Goal: Task Accomplishment & Management: Manage account settings

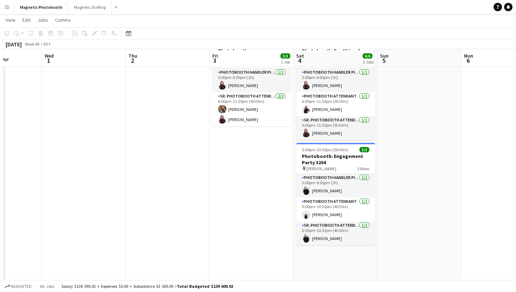
scroll to position [45, 0]
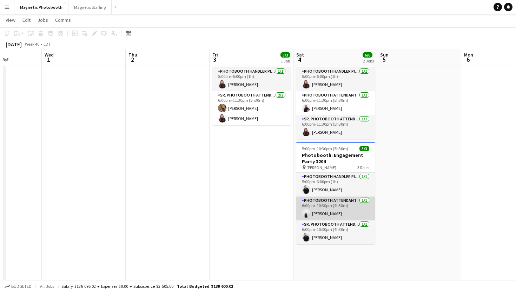
click at [335, 211] on app-card-role "Photobooth Attendant [DATE] 6:00pm-10:30pm (4h30m) [PERSON_NAME]" at bounding box center [335, 209] width 79 height 24
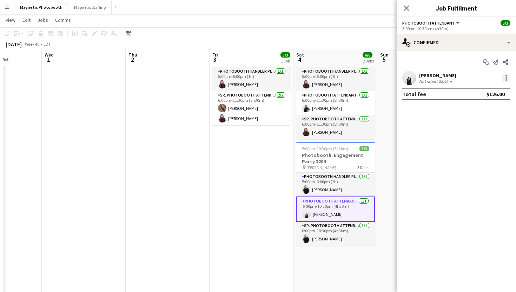
click at [503, 75] on div at bounding box center [506, 78] width 8 height 8
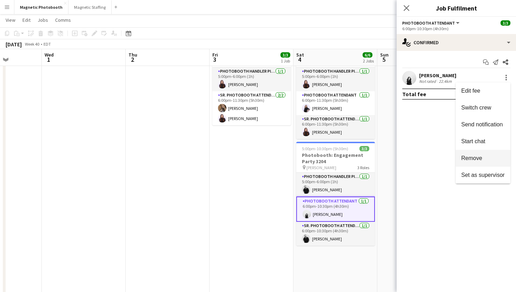
click at [473, 162] on button "Remove" at bounding box center [483, 158] width 55 height 17
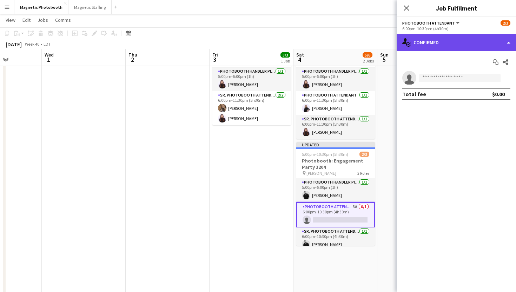
click at [421, 48] on div "single-neutral-actions-check-2 Confirmed" at bounding box center [456, 42] width 119 height 17
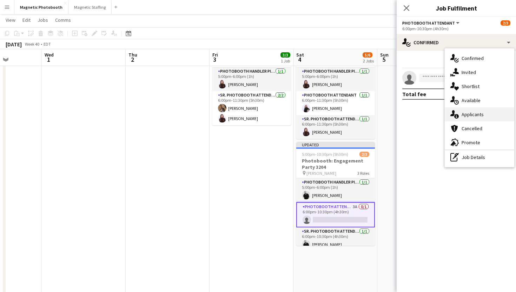
click at [456, 118] on icon at bounding box center [456, 116] width 5 height 5
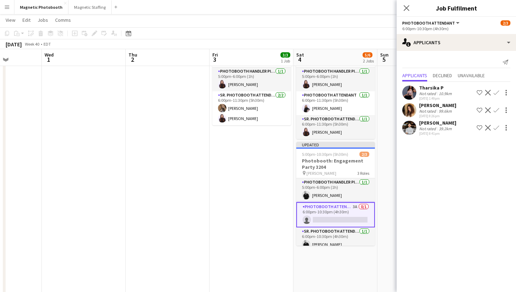
click at [410, 133] on app-user-avatar at bounding box center [410, 128] width 14 height 14
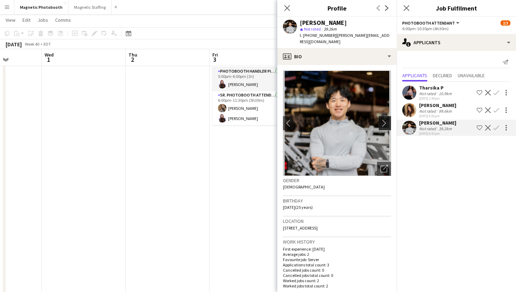
click at [381, 119] on app-icon "chevron-right" at bounding box center [386, 122] width 11 height 7
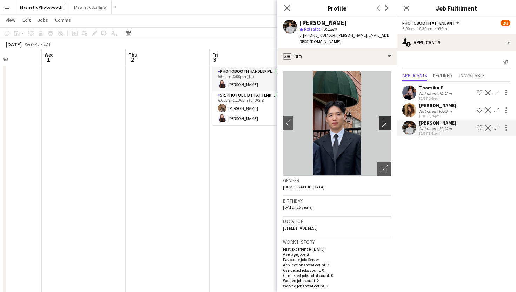
click at [382, 119] on app-icon "chevron-right" at bounding box center [386, 122] width 11 height 7
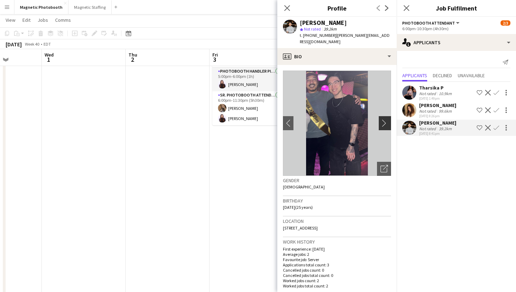
click at [382, 119] on app-icon "chevron-right" at bounding box center [386, 122] width 11 height 7
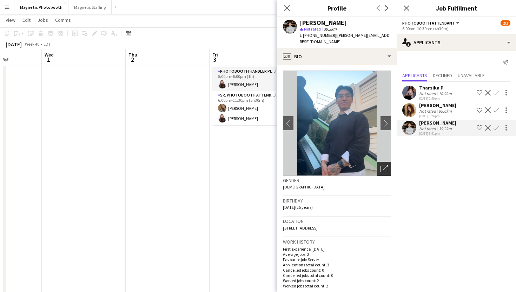
click at [386, 165] on icon "Open photos pop-in" at bounding box center [384, 168] width 7 height 7
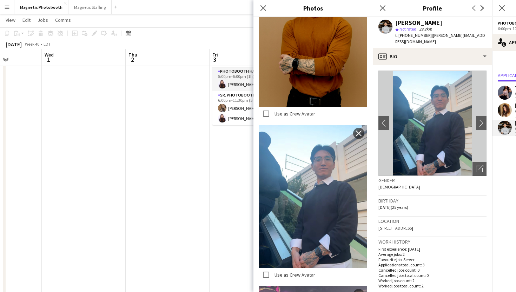
scroll to position [923, 0]
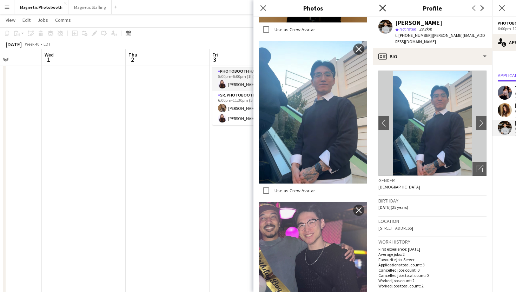
click at [385, 8] on icon "Close pop-in" at bounding box center [382, 8] width 7 height 7
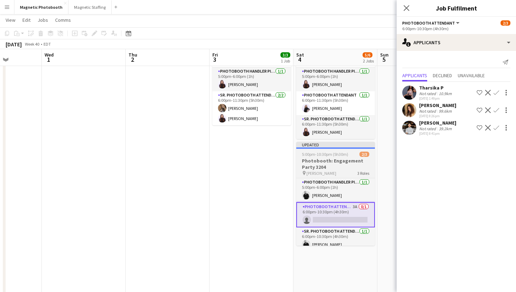
click at [338, 159] on h3 "Photobooth: Engagement Party 3204" at bounding box center [335, 164] width 79 height 13
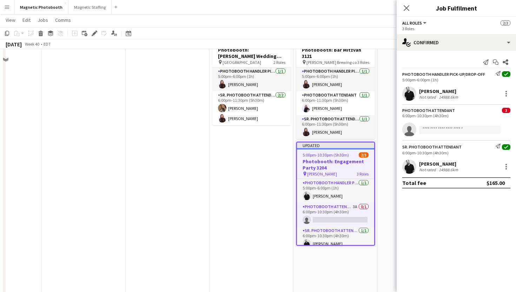
scroll to position [0, 0]
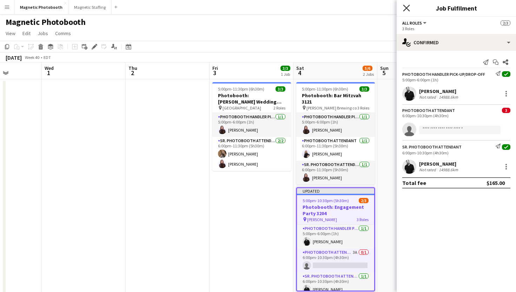
click at [405, 7] on icon "Close pop-in" at bounding box center [406, 8] width 7 height 7
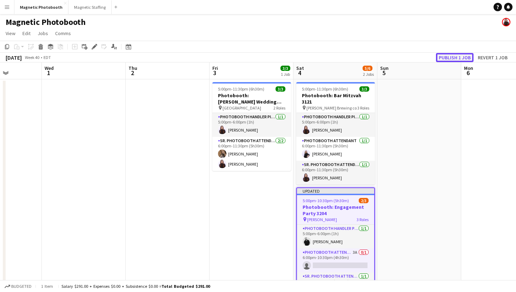
click at [456, 57] on button "Publish 1 job" at bounding box center [455, 57] width 38 height 9
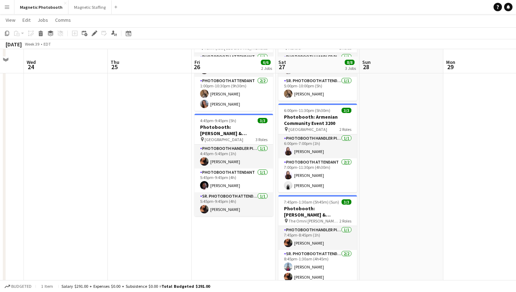
scroll to position [59, 0]
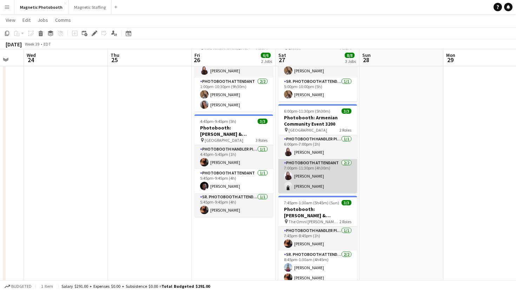
click at [320, 174] on app-card-role "Photobooth Attendant [DATE] 7:00pm-11:30pm (4h30m) [PERSON_NAME] [PERSON_NAME]" at bounding box center [318, 176] width 79 height 34
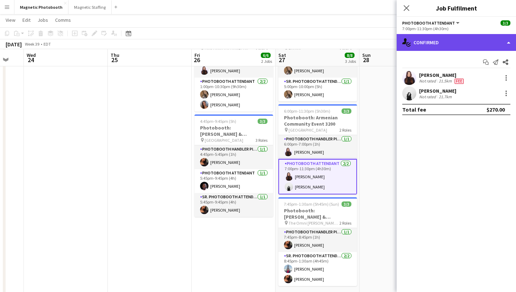
click at [459, 43] on div "single-neutral-actions-check-2 Confirmed" at bounding box center [456, 42] width 119 height 17
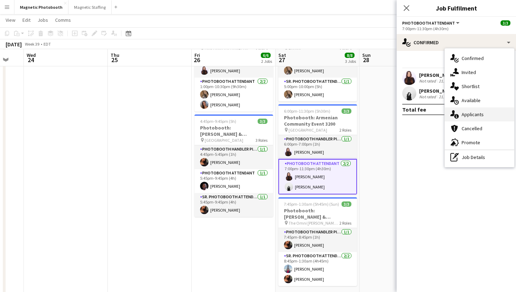
click at [468, 110] on div "single-neutral-actions-information Applicants" at bounding box center [480, 114] width 70 height 14
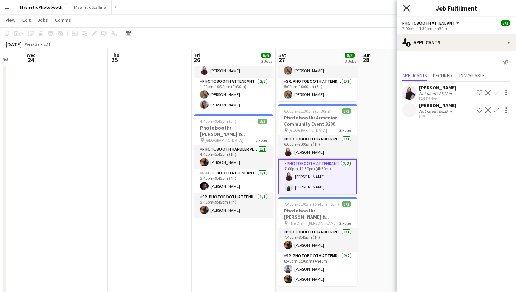
click at [405, 9] on icon at bounding box center [406, 8] width 7 height 7
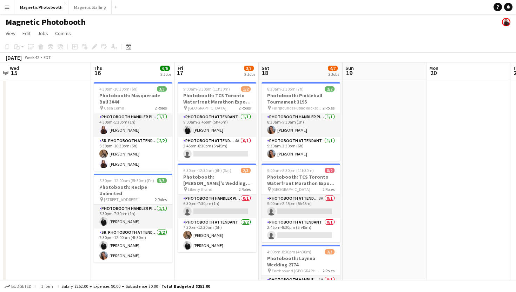
scroll to position [0, 273]
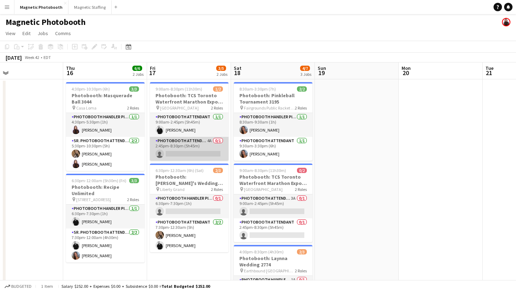
click at [184, 149] on app-card-role "Photobooth Attendant 4A 0/1 2:45pm-8:30pm (5h45m) single-neutral-actions" at bounding box center [189, 149] width 79 height 24
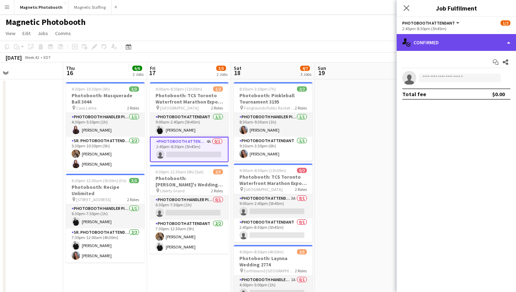
click at [420, 42] on div "single-neutral-actions-check-2 Confirmed" at bounding box center [456, 42] width 119 height 17
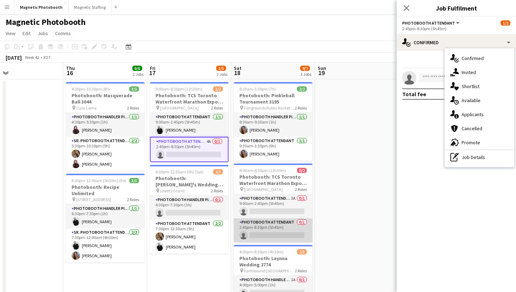
click at [254, 219] on app-card-role "Photobooth Attendant 0/1 2:45pm-8:30pm (5h45m) single-neutral-actions" at bounding box center [273, 230] width 79 height 24
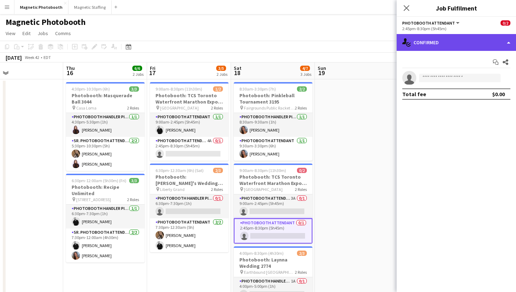
click at [465, 35] on div "single-neutral-actions-check-2 Confirmed" at bounding box center [456, 42] width 119 height 17
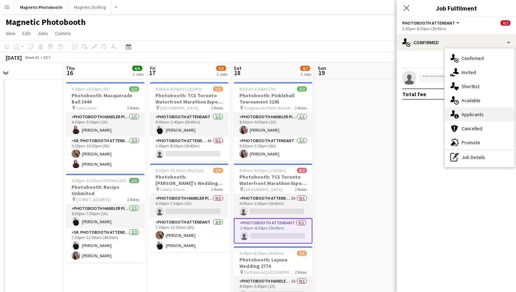
click at [475, 113] on span "Applicants" at bounding box center [473, 114] width 22 height 6
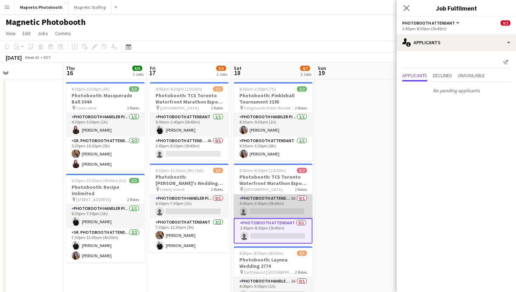
click at [302, 211] on app-card-role "Photobooth Attendant 3A 0/1 9:00am-2:45pm (5h45m) single-neutral-actions" at bounding box center [273, 207] width 79 height 24
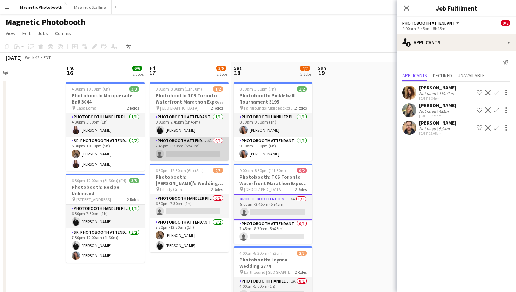
click at [204, 157] on app-card-role "Photobooth Attendant 4A 0/1 2:45pm-8:30pm (5h45m) single-neutral-actions" at bounding box center [189, 149] width 79 height 24
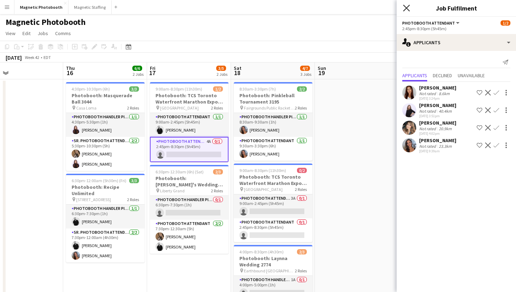
click at [406, 8] on icon "Close pop-in" at bounding box center [406, 8] width 7 height 7
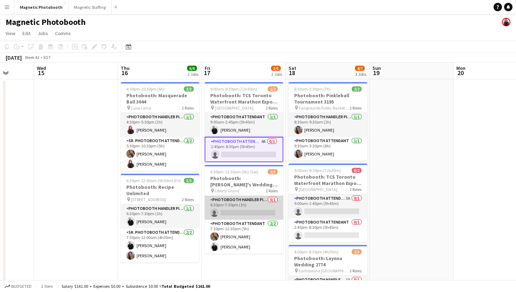
scroll to position [0, 216]
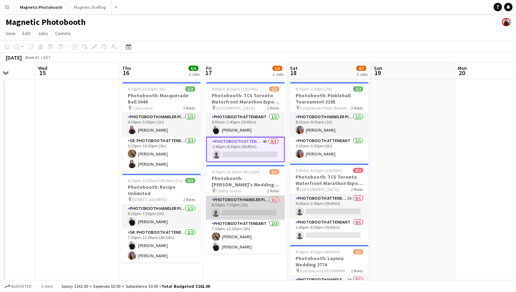
click at [221, 214] on app-card-role "Photobooth Handler Pick-Up/Drop-Off 0/1 6:30pm-7:30pm (1h) single-neutral-actio…" at bounding box center [245, 208] width 79 height 24
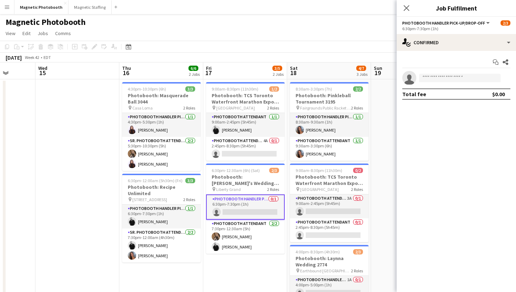
click at [444, 83] on app-invite-slot "single-neutral-actions" at bounding box center [456, 78] width 119 height 14
click at [445, 80] on input at bounding box center [459, 78] width 81 height 8
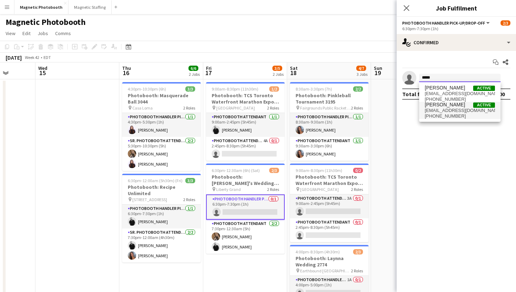
type input "*****"
click at [432, 111] on span "[EMAIL_ADDRESS][DOMAIN_NAME]" at bounding box center [460, 111] width 70 height 6
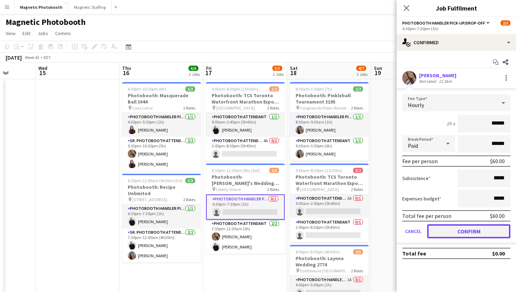
click at [440, 229] on button "Confirm" at bounding box center [468, 231] width 83 height 14
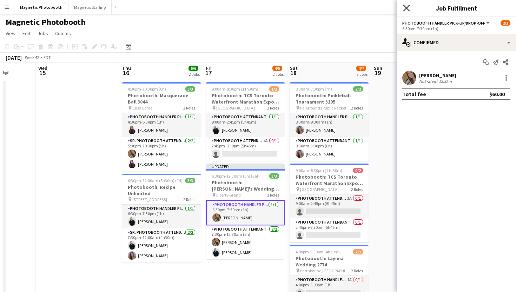
click at [406, 6] on icon "Close pop-in" at bounding box center [406, 8] width 7 height 7
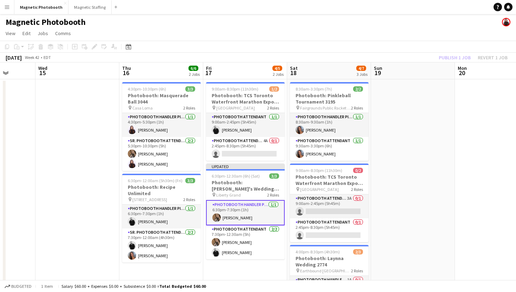
click at [385, 39] on app-page-menu "View Day view expanded Day view collapsed Month view Date picker Jump to [DATE]…" at bounding box center [258, 33] width 516 height 13
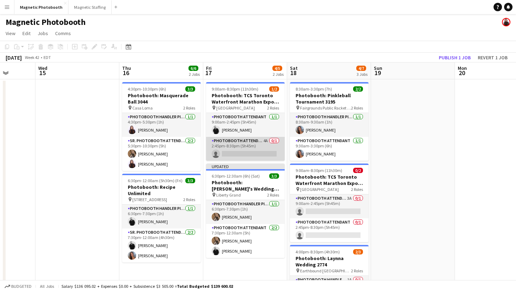
click at [265, 150] on app-card-role "Photobooth Attendant 4A 0/1 2:45pm-8:30pm (5h45m) single-neutral-actions" at bounding box center [245, 149] width 79 height 24
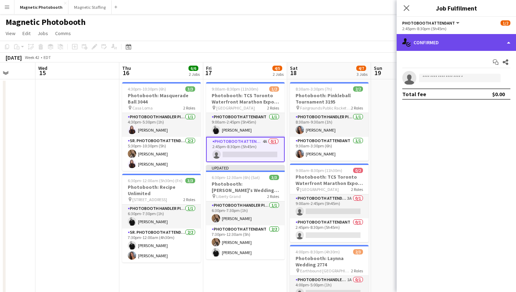
click at [428, 46] on div "single-neutral-actions-check-2 Confirmed" at bounding box center [456, 42] width 119 height 17
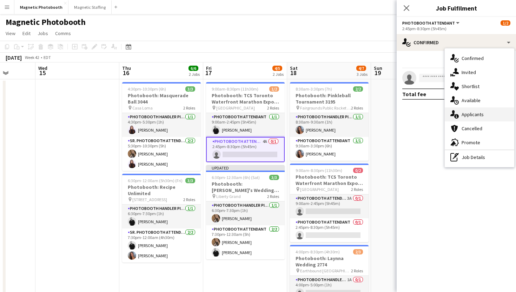
click at [457, 119] on div "single-neutral-actions-information Applicants" at bounding box center [480, 114] width 70 height 14
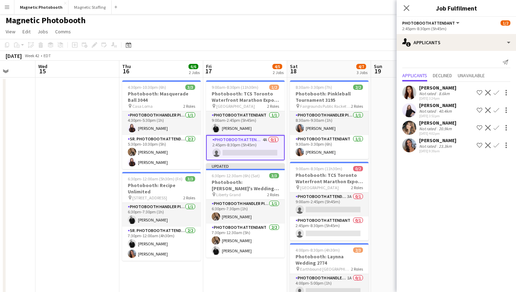
scroll to position [2, 0]
click at [499, 143] on app-icon "Confirm" at bounding box center [497, 146] width 6 height 6
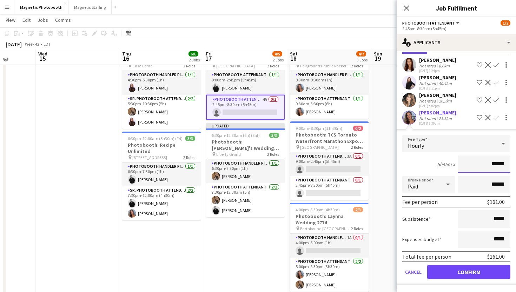
scroll to position [40, 0]
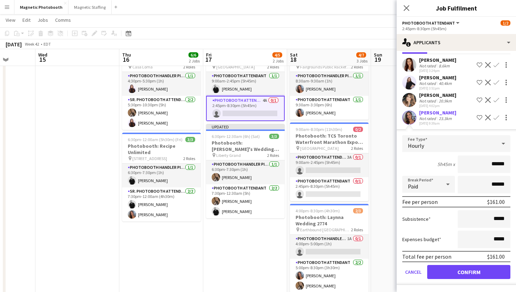
click at [406, 12] on div "Close pop-in" at bounding box center [407, 8] width 20 height 16
click at [408, 0] on div "Close pop-in" at bounding box center [407, 8] width 20 height 16
click at [406, 8] on icon at bounding box center [406, 8] width 7 height 7
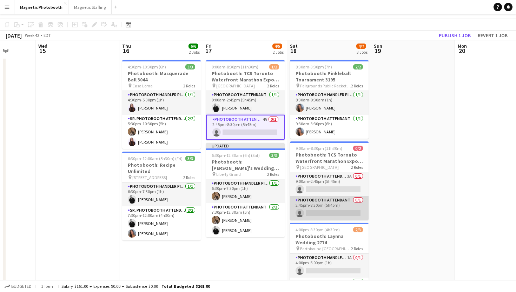
scroll to position [0, 0]
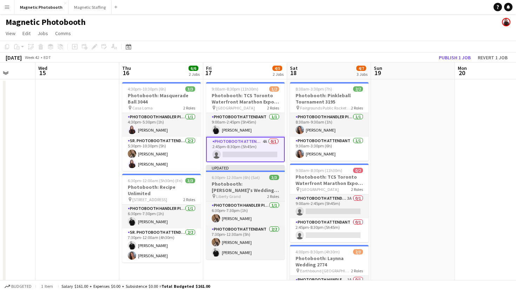
click at [273, 185] on h3 "Photobooth: [PERSON_NAME]'s Wedding 3166" at bounding box center [245, 187] width 79 height 13
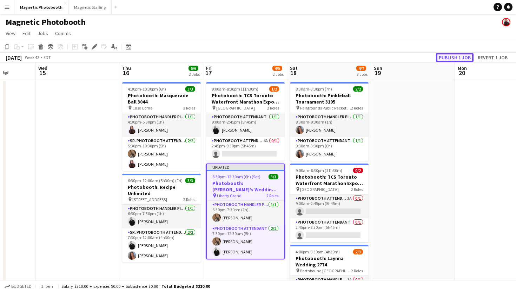
click at [444, 62] on button "Publish 1 job" at bounding box center [455, 57] width 38 height 9
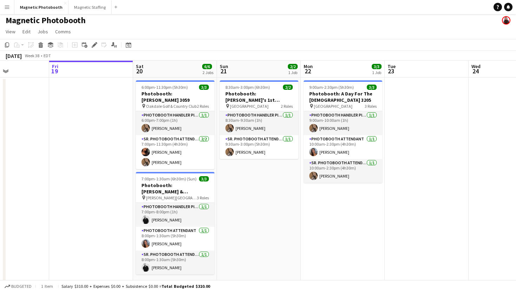
scroll to position [0, 200]
